Goal: Information Seeking & Learning: Learn about a topic

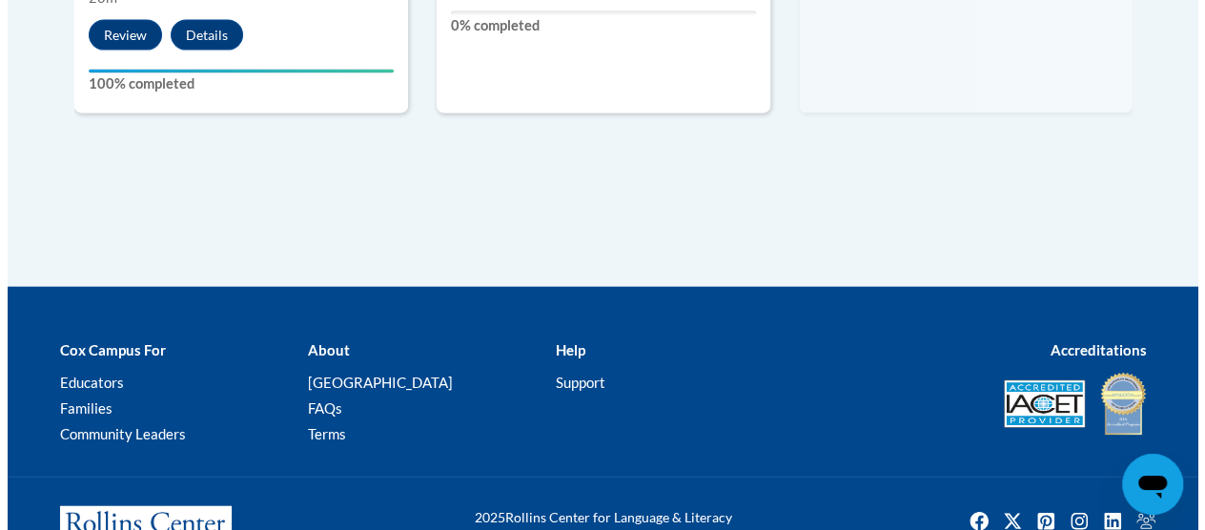
scroll to position [1911, 0]
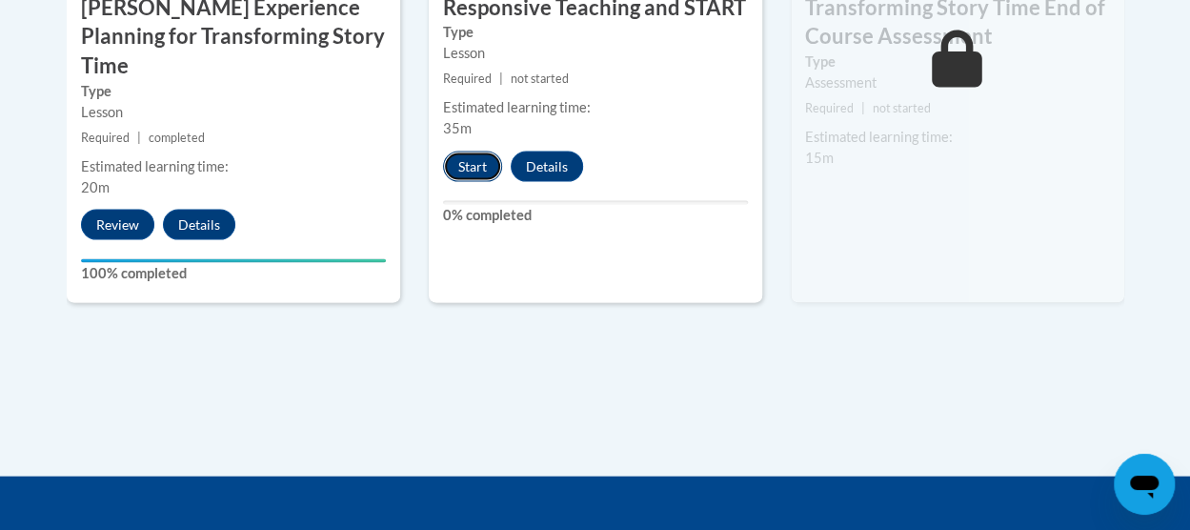
click at [475, 169] on button "Start" at bounding box center [472, 167] width 59 height 30
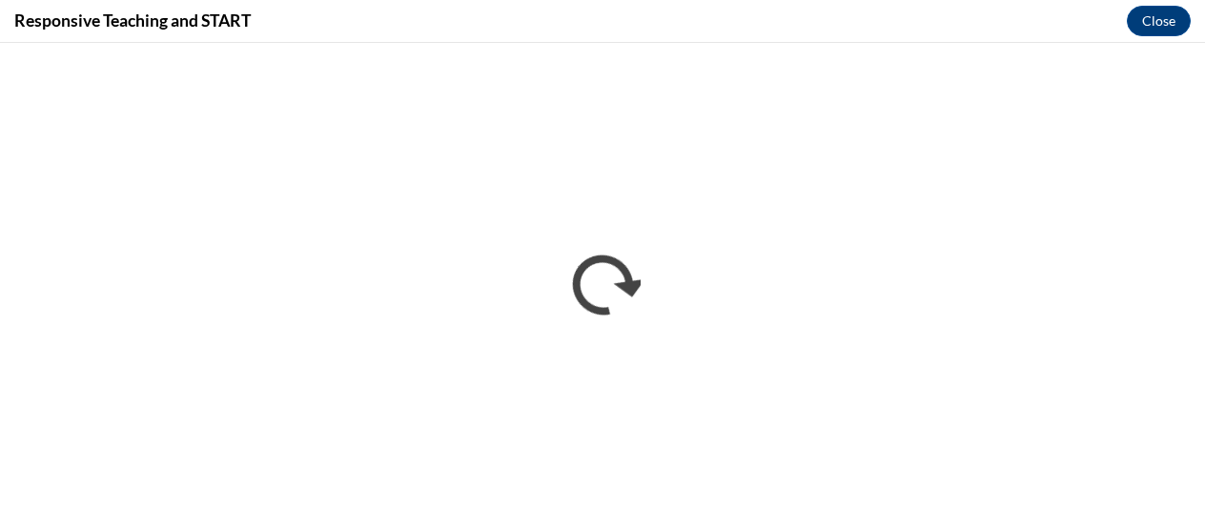
scroll to position [0, 0]
